Goal: Information Seeking & Learning: Learn about a topic

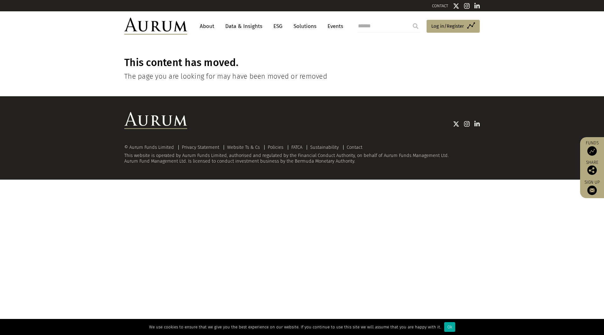
click at [240, 25] on link "Data & Insights" at bounding box center [243, 26] width 43 height 12
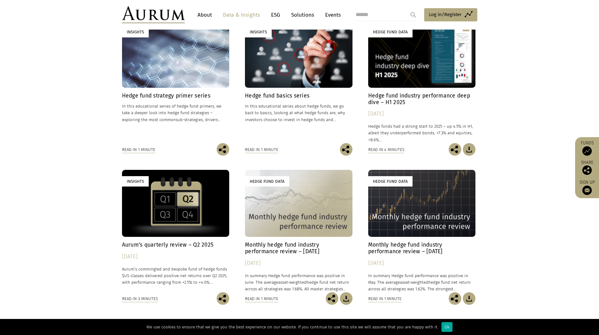
scroll to position [220, 0]
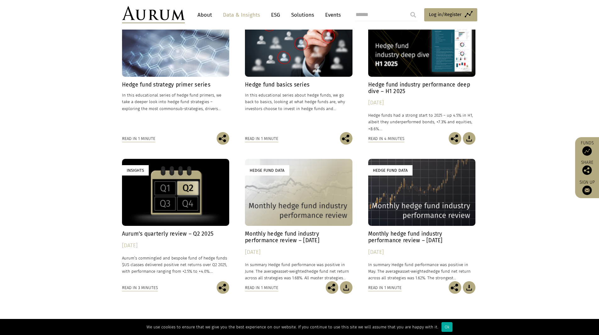
click at [154, 234] on h4 "Aurum’s quarterly review – Q2 2025" at bounding box center [176, 233] width 108 height 7
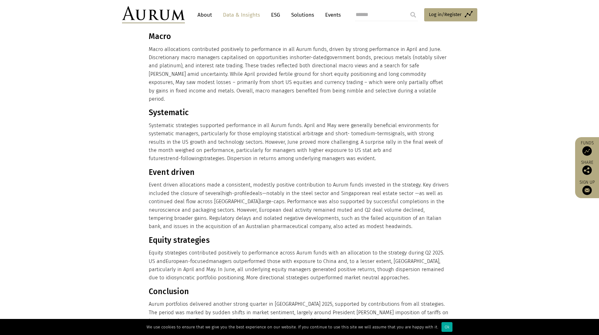
scroll to position [377, 0]
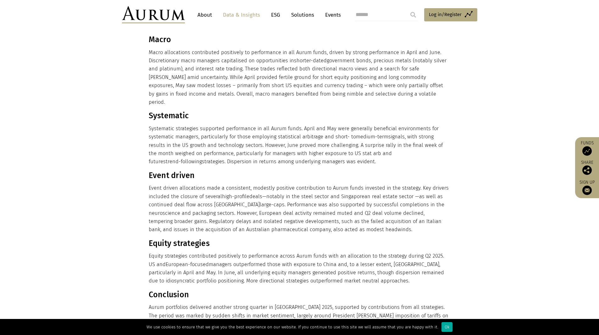
click at [7, 0] on header "About Data & Insights ESG Solutions Events Access Funds Log in/Register Sign ou…" at bounding box center [299, 15] width 599 height 30
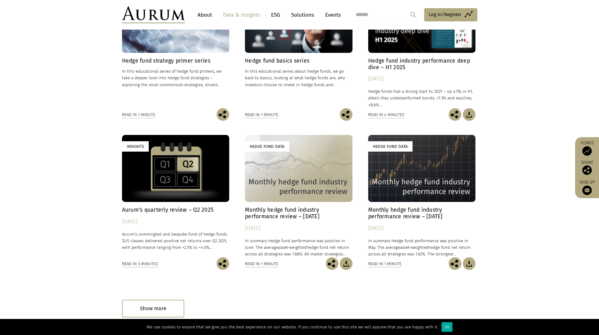
scroll to position [314, 0]
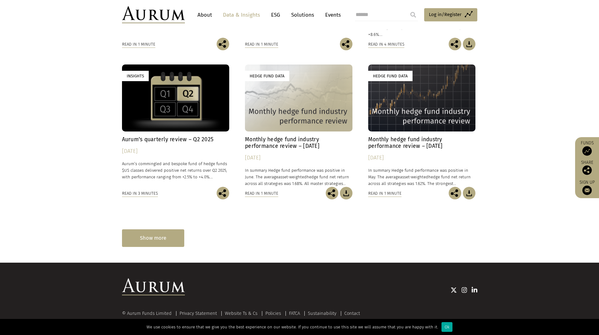
click at [159, 236] on div "Show more" at bounding box center [153, 237] width 62 height 17
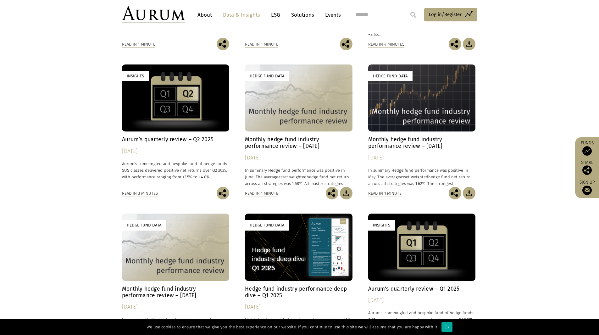
click at [174, 294] on h4 "Monthly hedge fund industry performance review – April 2025" at bounding box center [176, 291] width 108 height 13
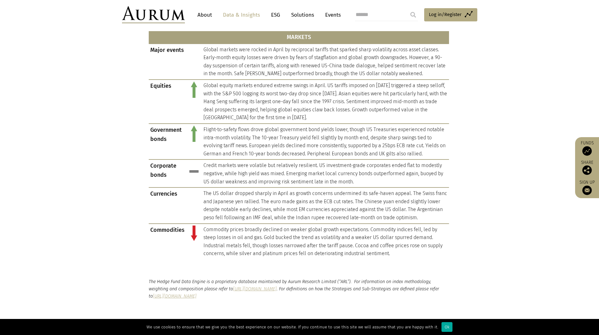
scroll to position [503, 0]
